Goal: Task Accomplishment & Management: Use online tool/utility

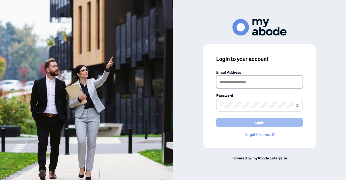
type input "**********"
click at [267, 126] on button "Login" at bounding box center [259, 122] width 86 height 9
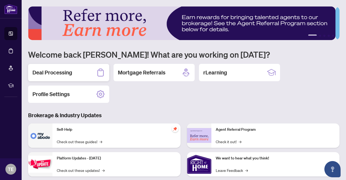
click at [63, 73] on h2 "Deal Processing" at bounding box center [52, 73] width 40 height 8
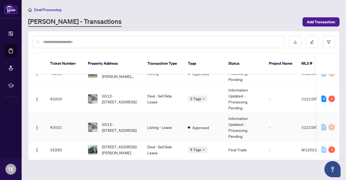
scroll to position [189, 0]
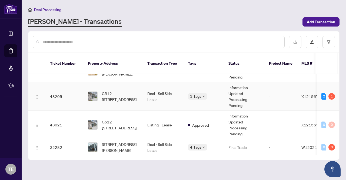
click at [161, 87] on td "Deal - Sell Side Lease" at bounding box center [163, 96] width 41 height 28
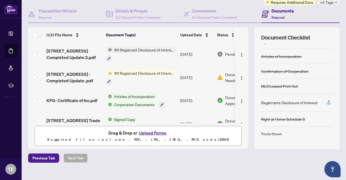
scroll to position [54, 0]
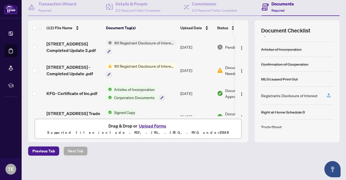
click at [143, 66] on span "161 Registrant Disclosure of Interest - Disposition ofProperty" at bounding box center [144, 66] width 64 height 6
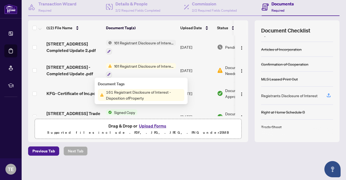
click at [135, 94] on span "161 Registrant Disclosure of Interest - Disposition ofProperty" at bounding box center [144, 95] width 81 height 12
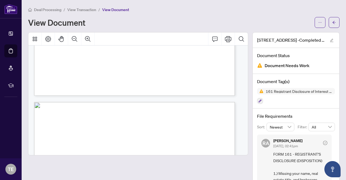
scroll to position [478, 0]
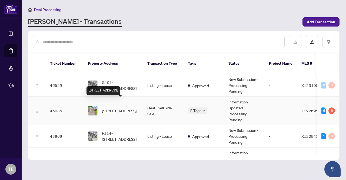
click at [132, 108] on span "[STREET_ADDRESS]" at bounding box center [119, 111] width 35 height 6
